Goal: Information Seeking & Learning: Learn about a topic

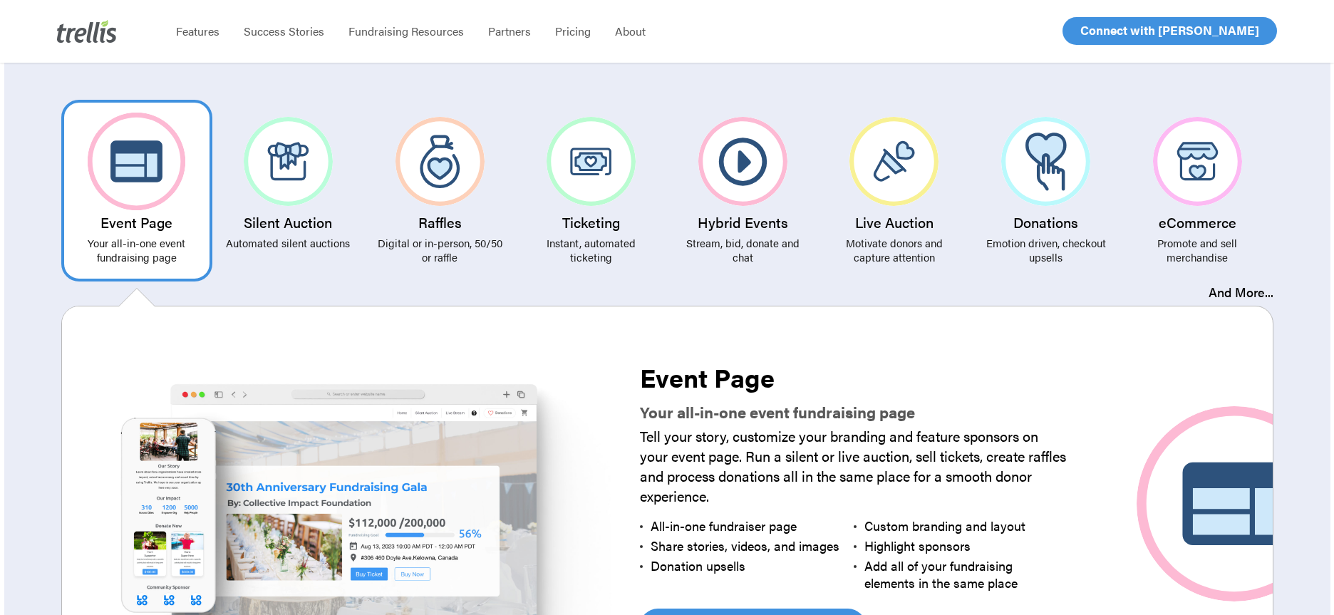
scroll to position [2636, 0]
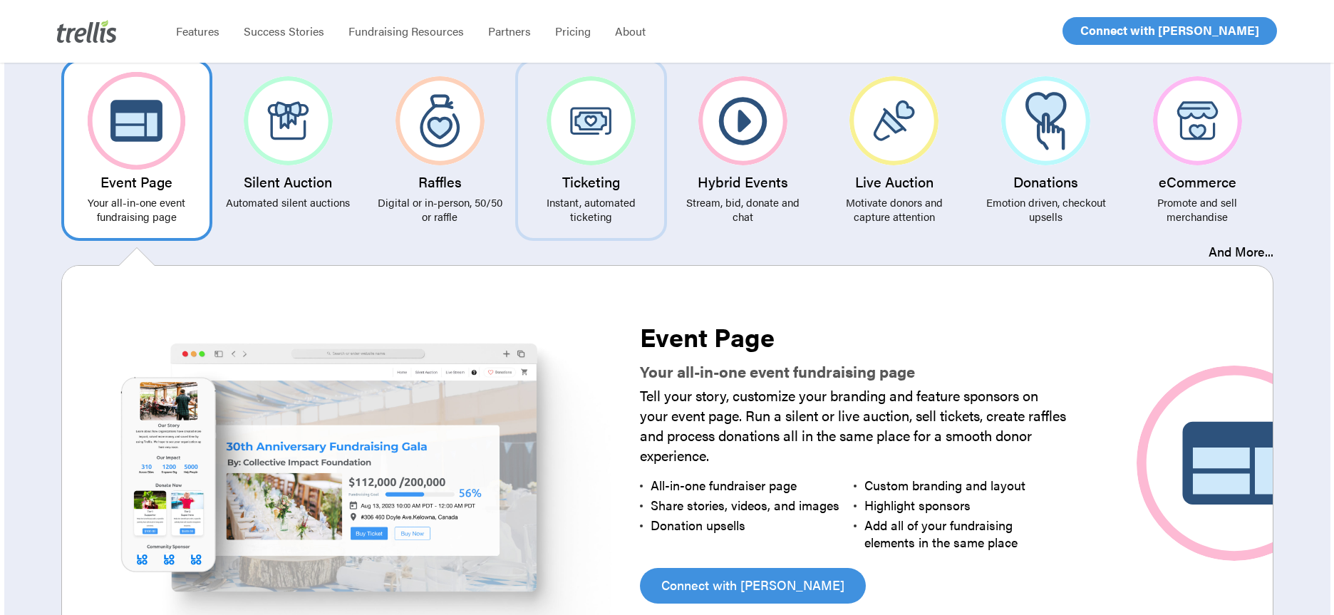
click at [604, 202] on link "Ticketing Instant, automated ticketing" at bounding box center [591, 150] width 152 height 182
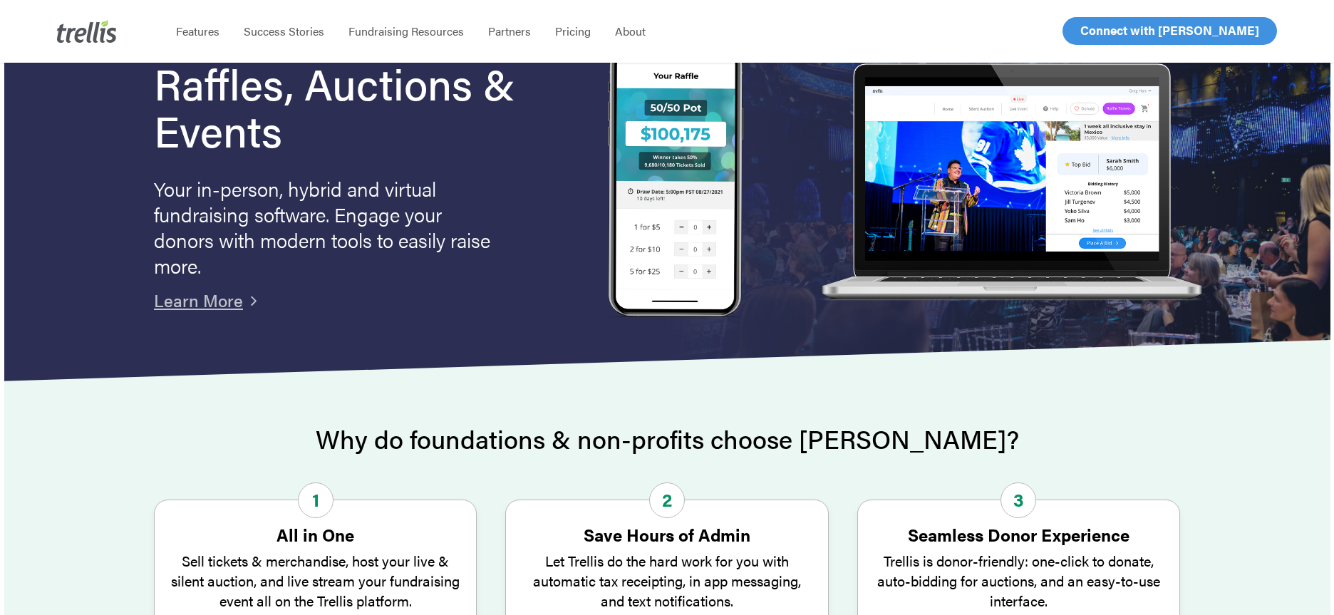
scroll to position [0, 0]
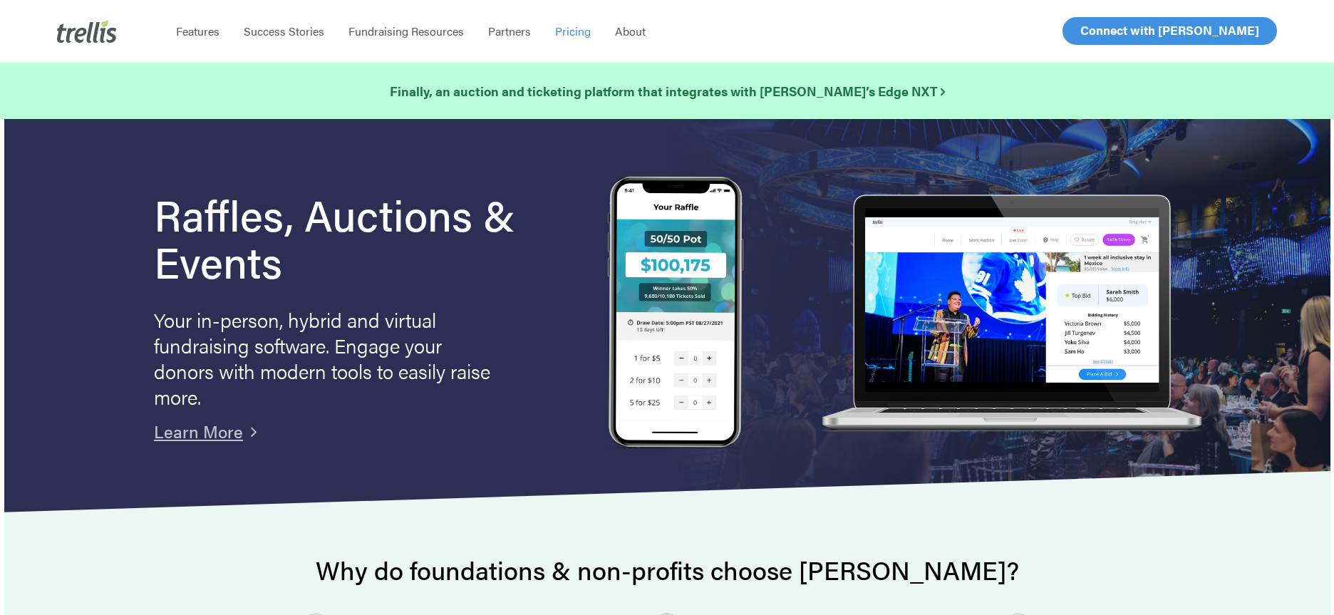
click at [567, 23] on span "Pricing" at bounding box center [573, 31] width 36 height 16
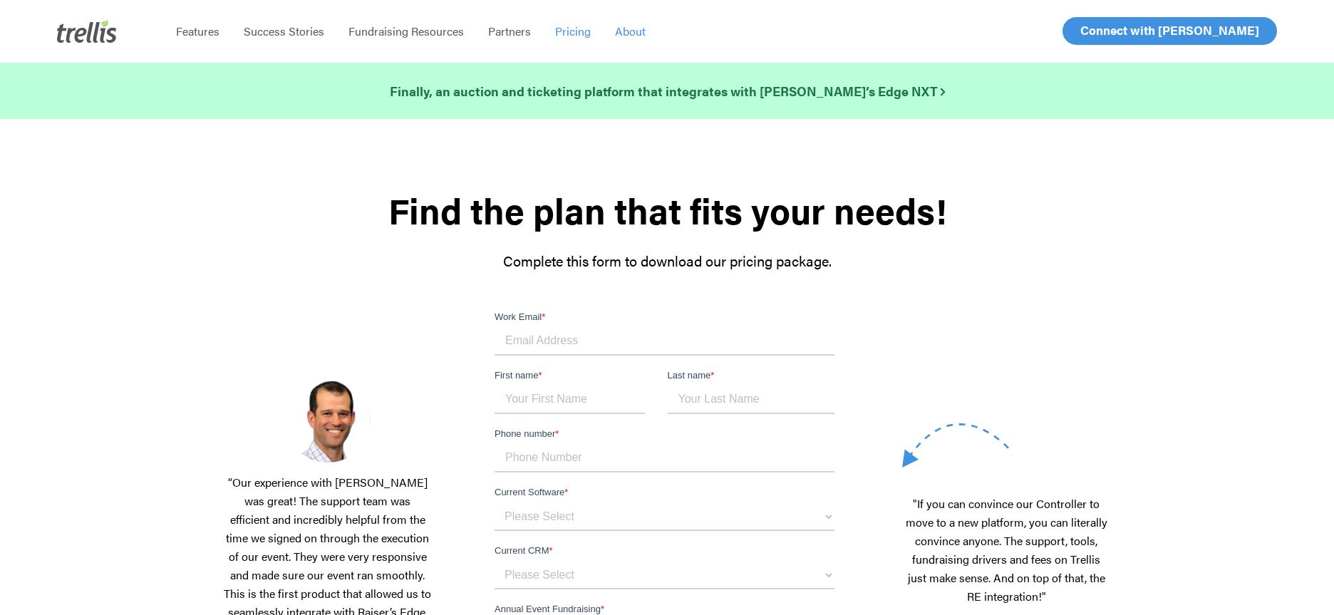
click at [633, 29] on span "About" at bounding box center [630, 31] width 31 height 16
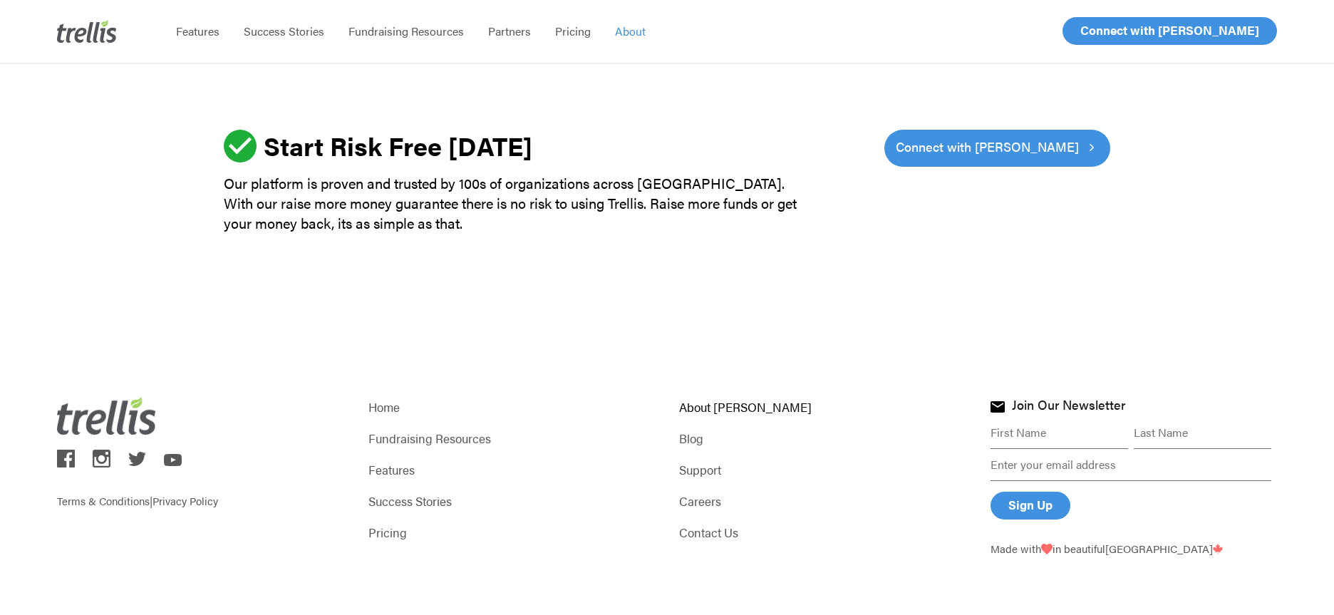
scroll to position [2093, 0]
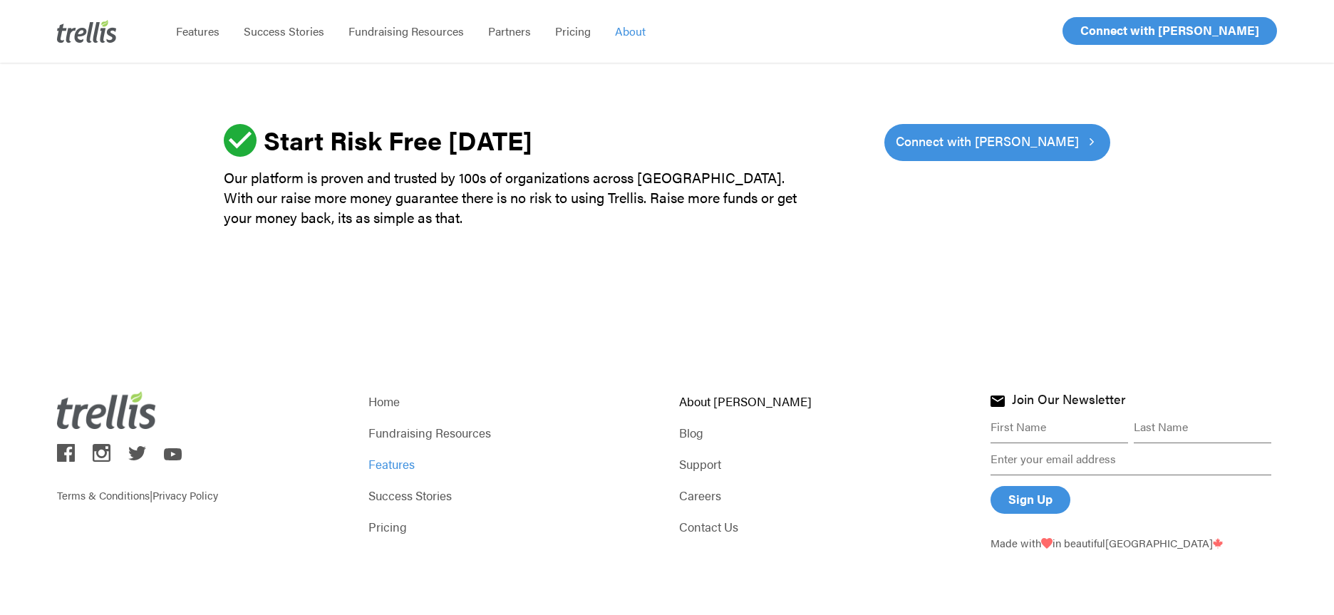
click at [384, 466] on link "Features" at bounding box center [511, 464] width 286 height 20
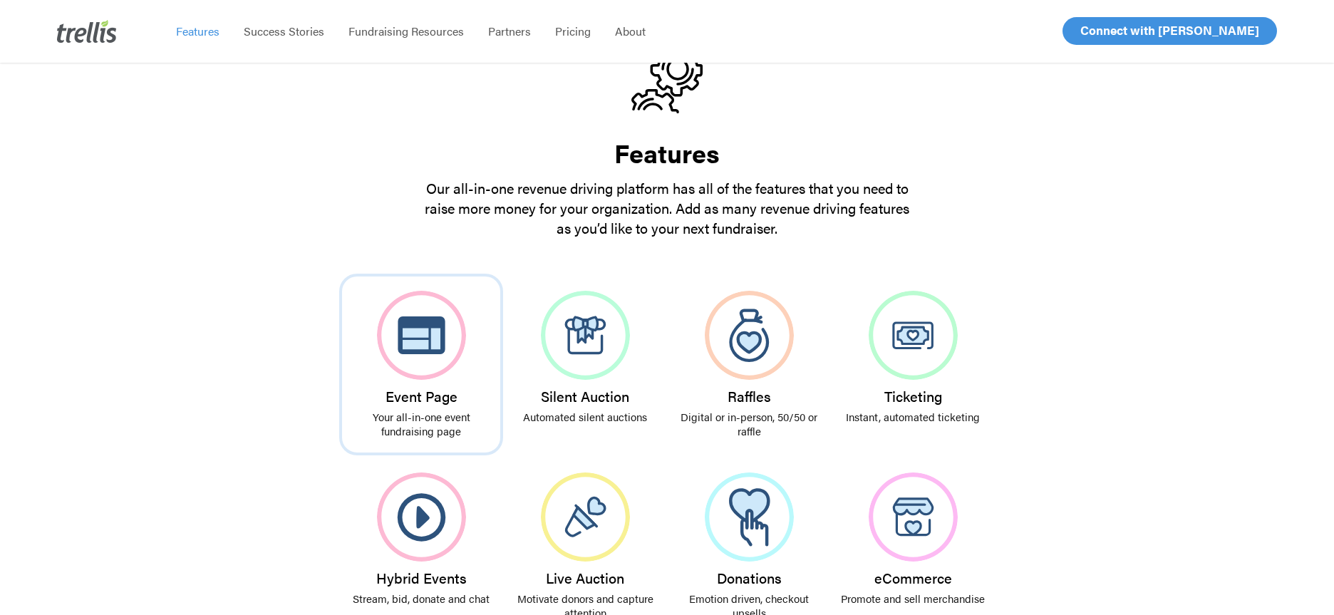
scroll to position [214, 0]
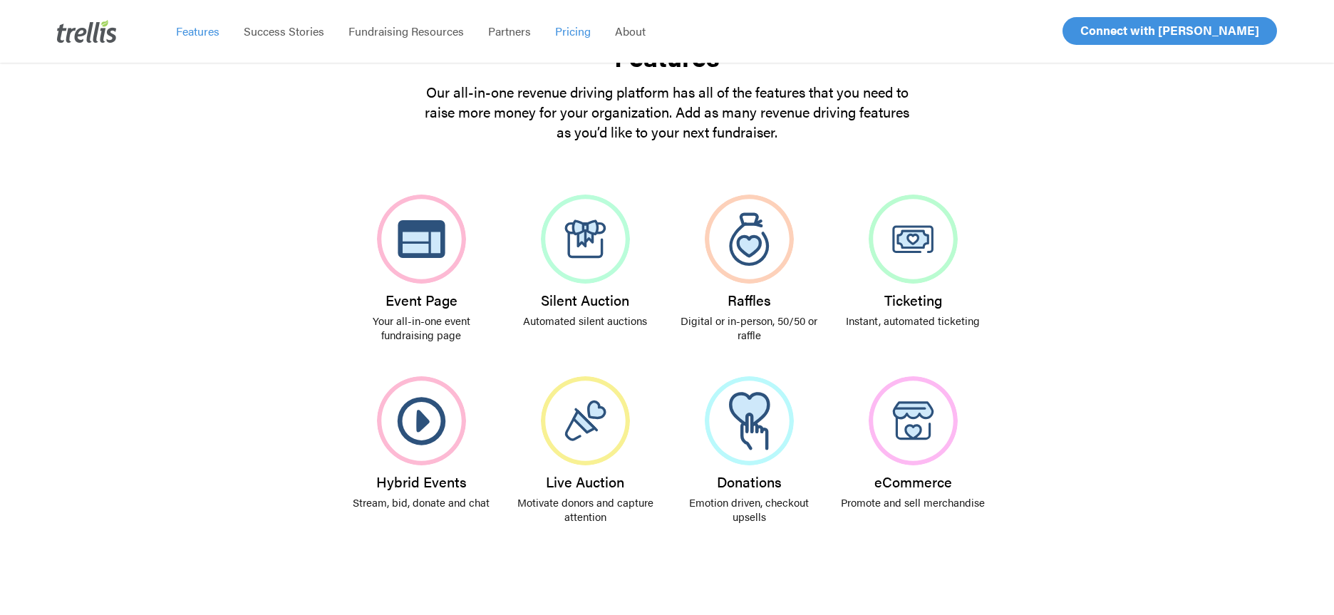
click at [564, 30] on span "Pricing" at bounding box center [573, 31] width 36 height 16
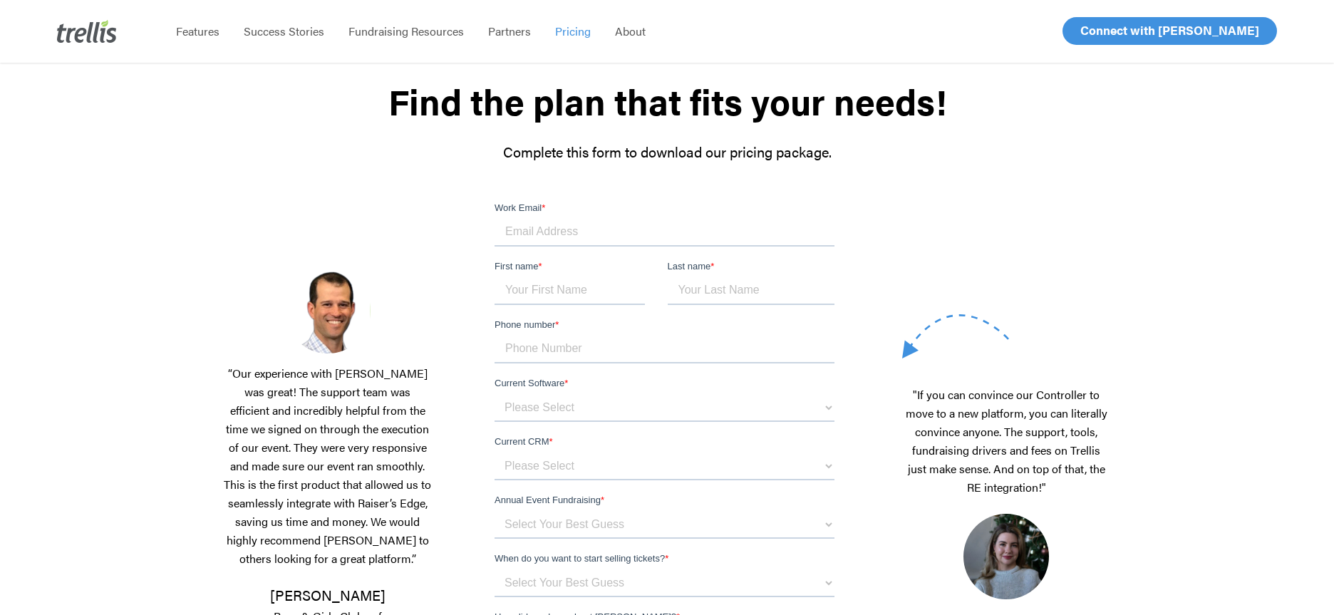
scroll to position [71, 0]
